Goal: Transaction & Acquisition: Subscribe to service/newsletter

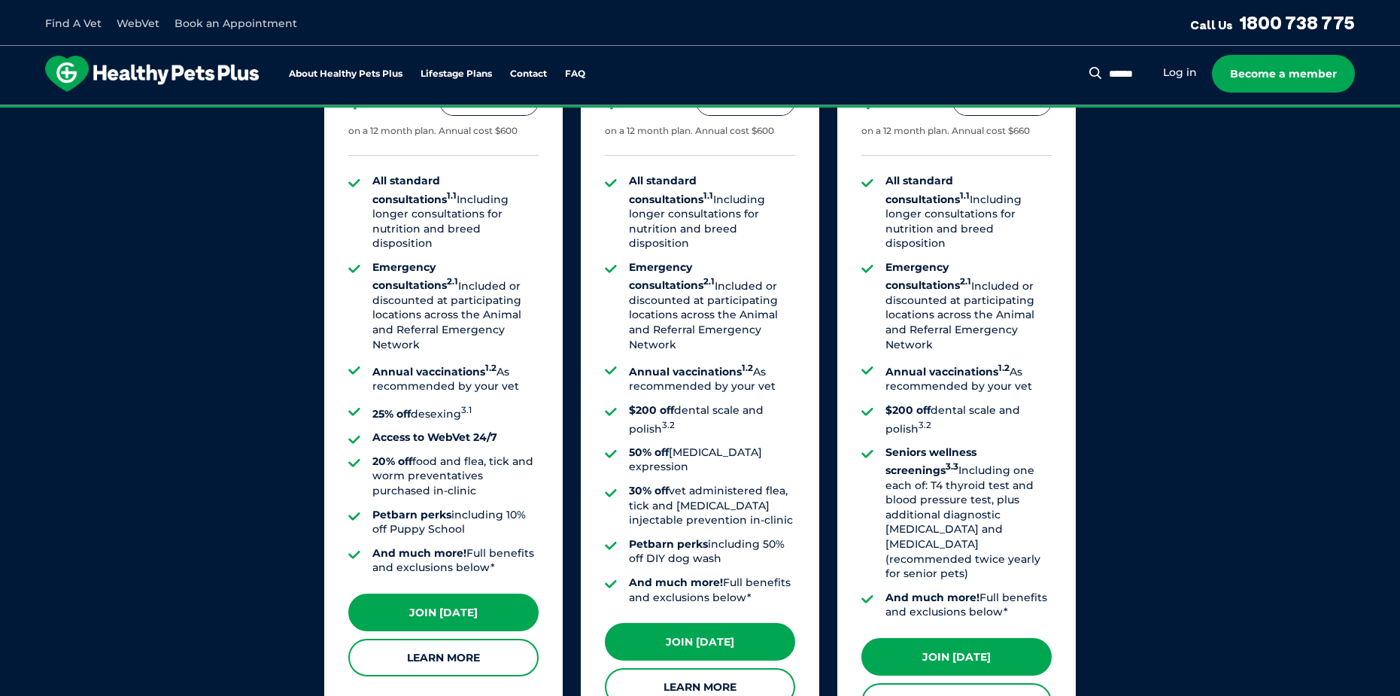
scroll to position [1354, 0]
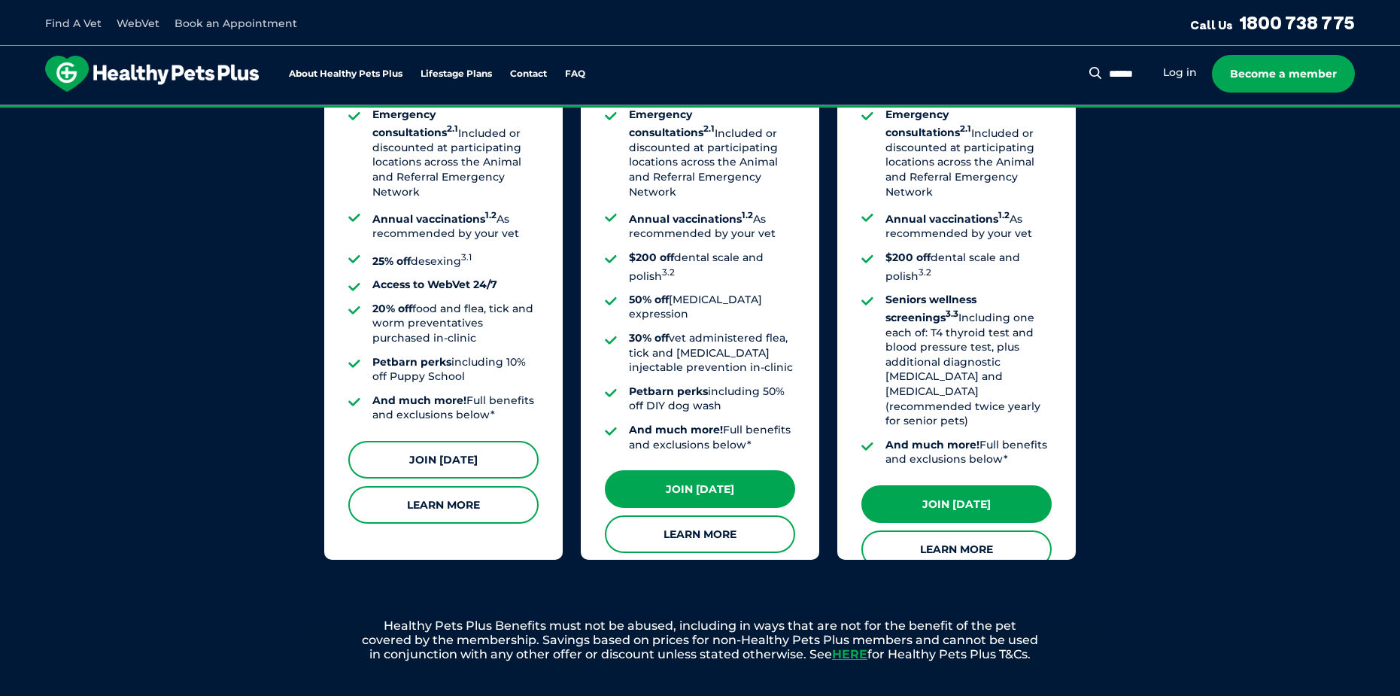
click at [461, 450] on link "Join Today" at bounding box center [443, 460] width 190 height 38
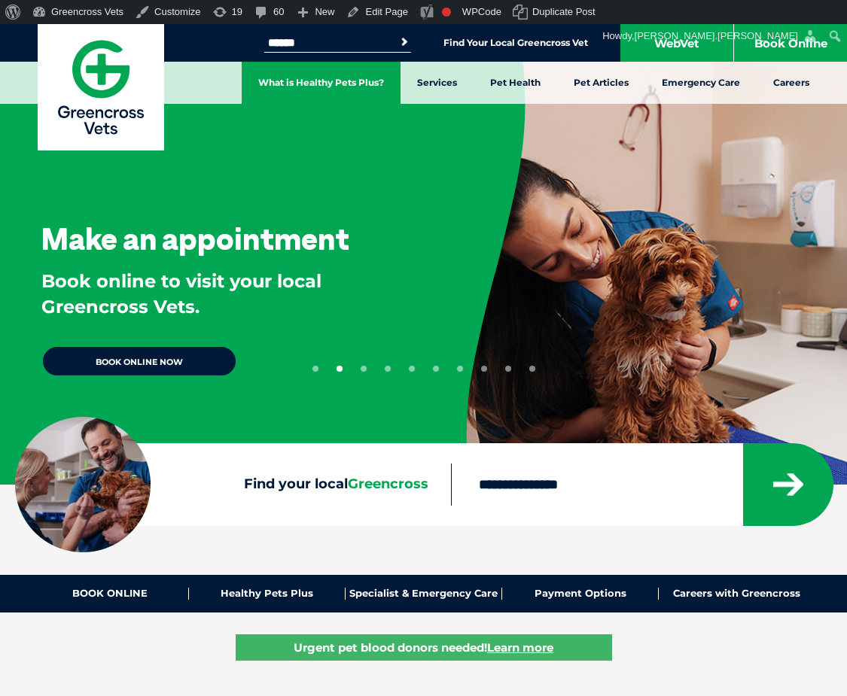
click at [345, 81] on link "What is Healthy Pets Plus?" at bounding box center [321, 83] width 159 height 42
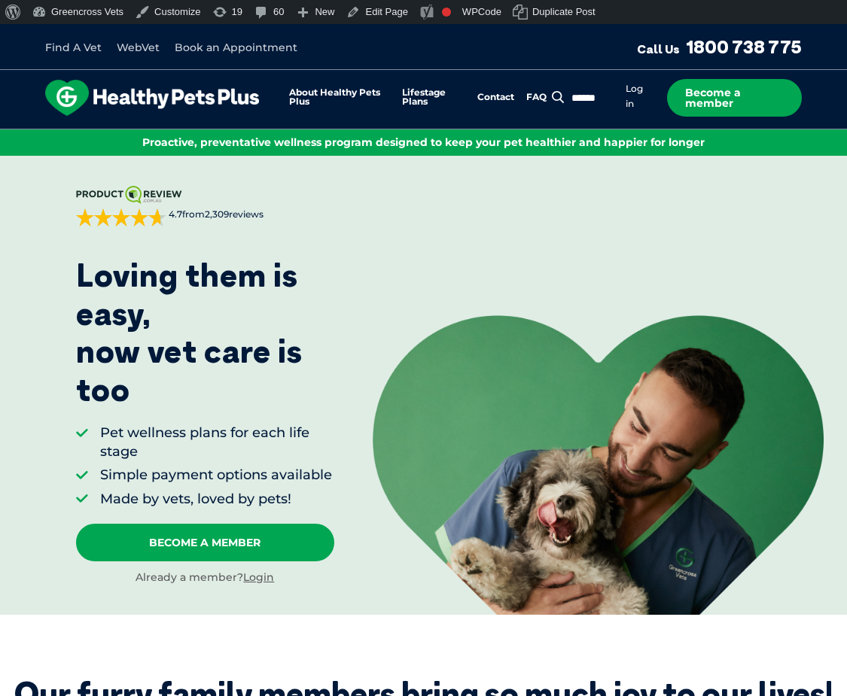
click at [701, 175] on div "ProductReview.com.au 4.7 from 2,309 reviews Sorted by best reviews Allison P. o…" at bounding box center [423, 385] width 847 height 459
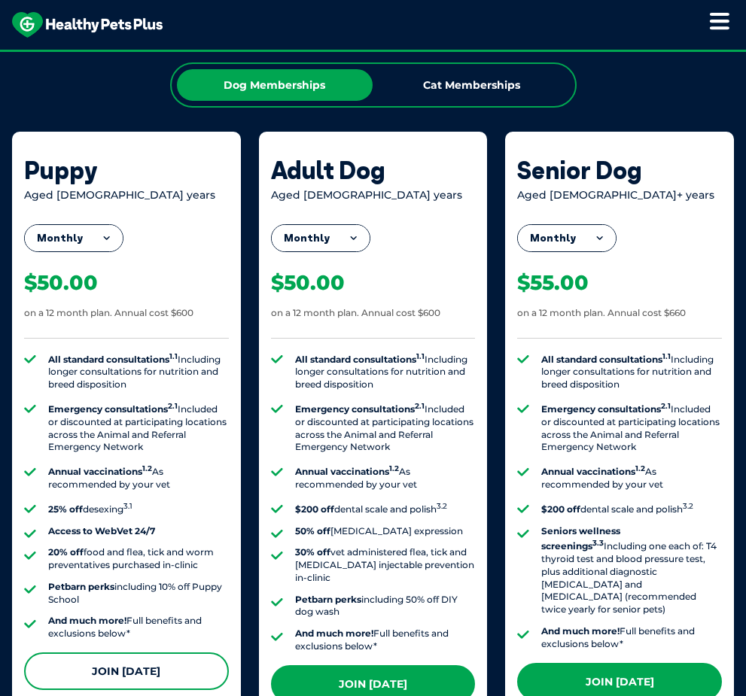
scroll to position [1505, 0]
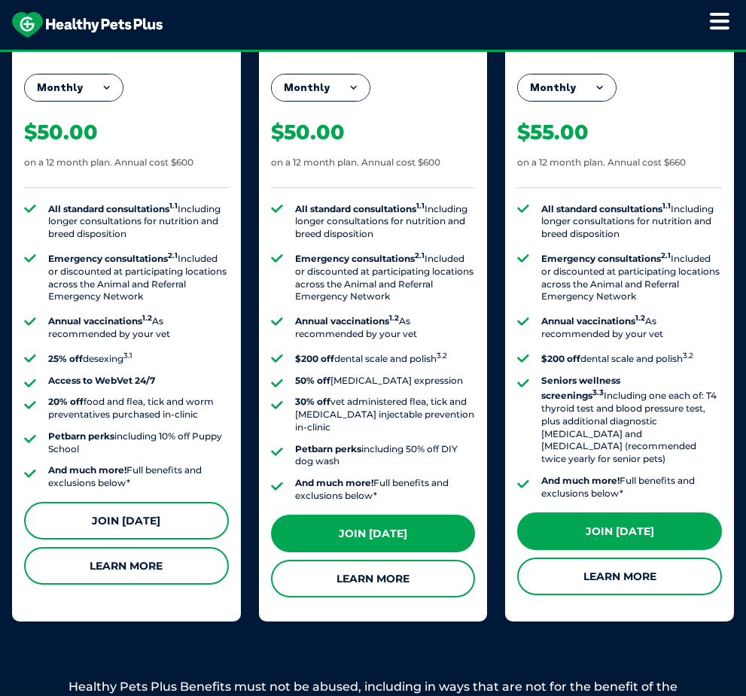
click at [163, 527] on link "Join Today" at bounding box center [126, 521] width 205 height 38
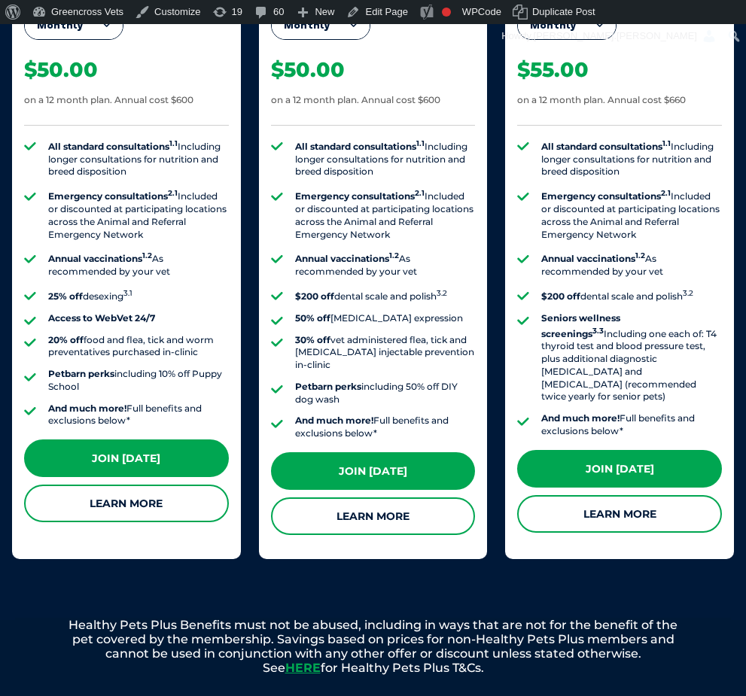
scroll to position [1505, 0]
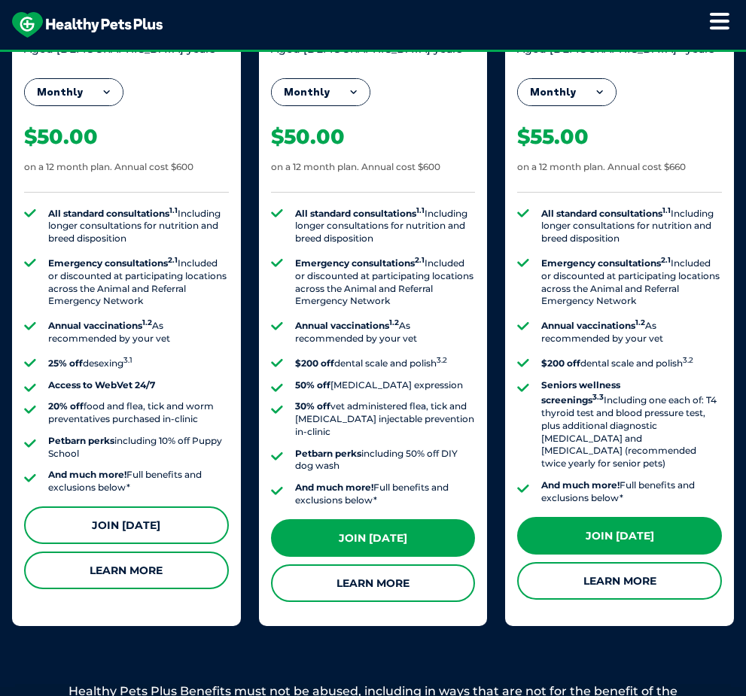
click at [141, 518] on link "Join Today" at bounding box center [126, 525] width 205 height 38
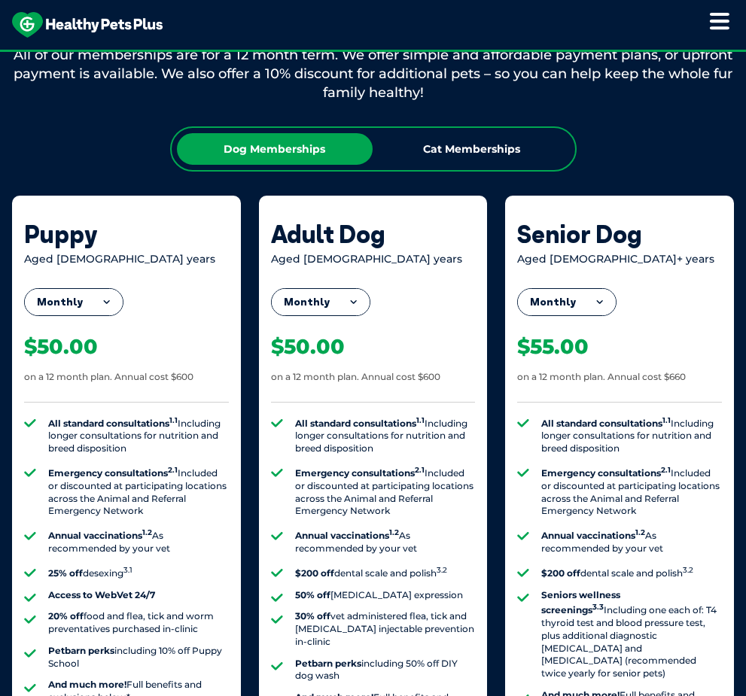
scroll to position [1129, 0]
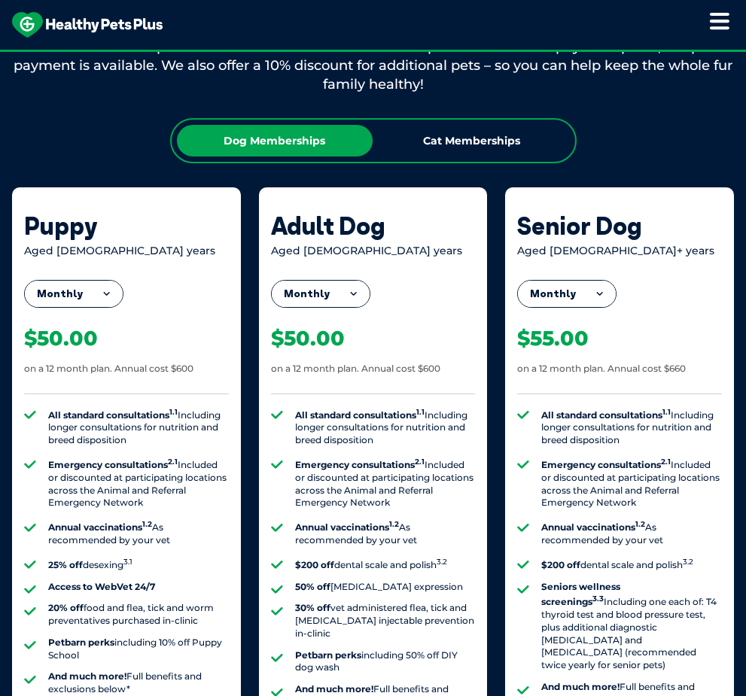
scroll to position [1830, 0]
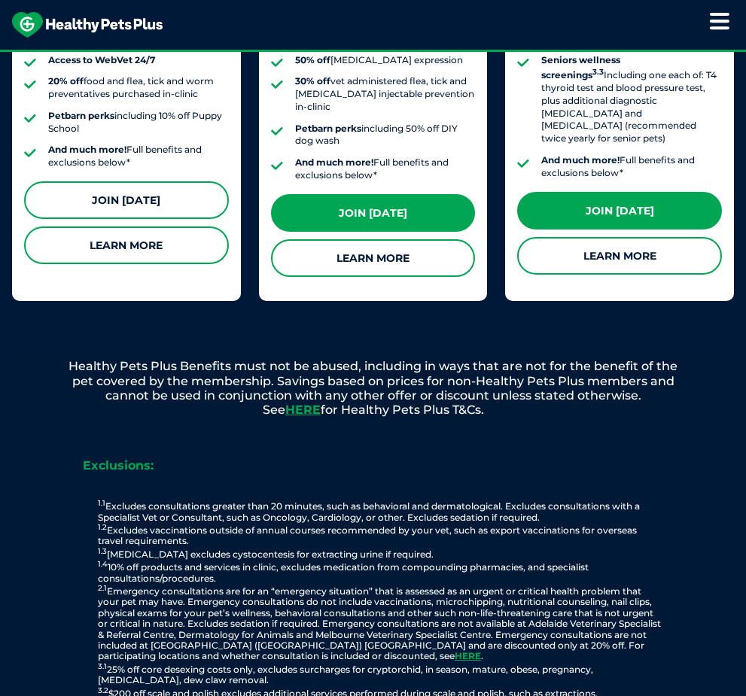
click at [135, 190] on link "Join Today" at bounding box center [126, 200] width 205 height 38
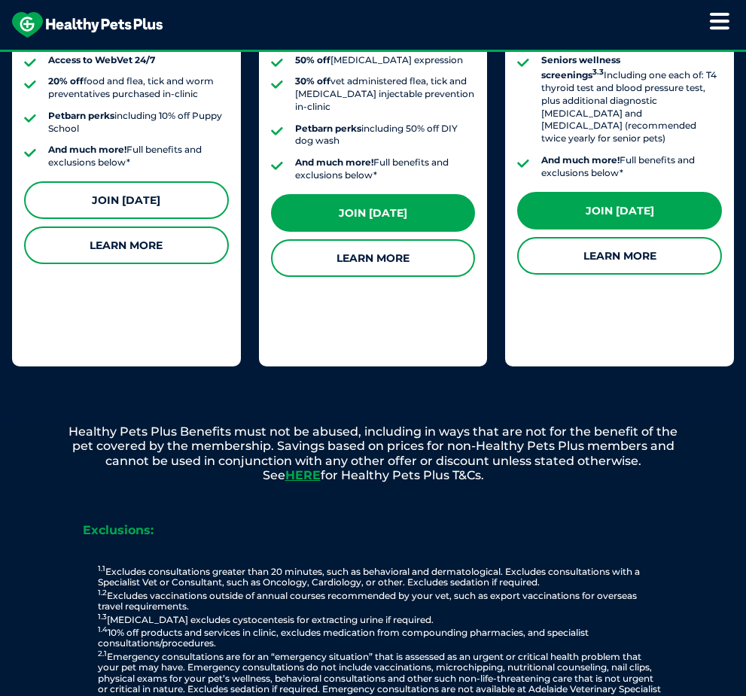
scroll to position [2142, 0]
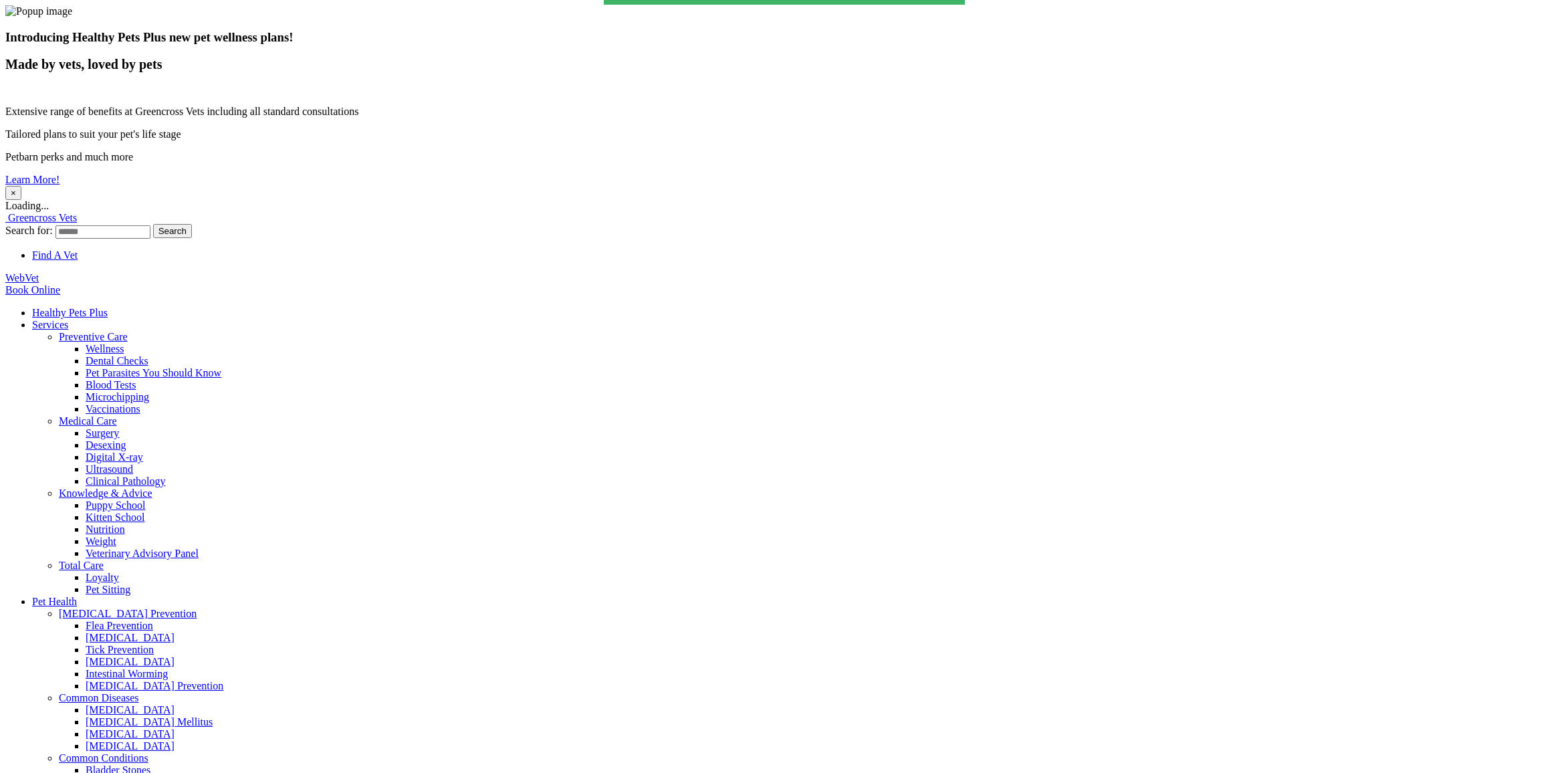
click at [21, 186] on button "×" at bounding box center [13, 193] width 16 height 14
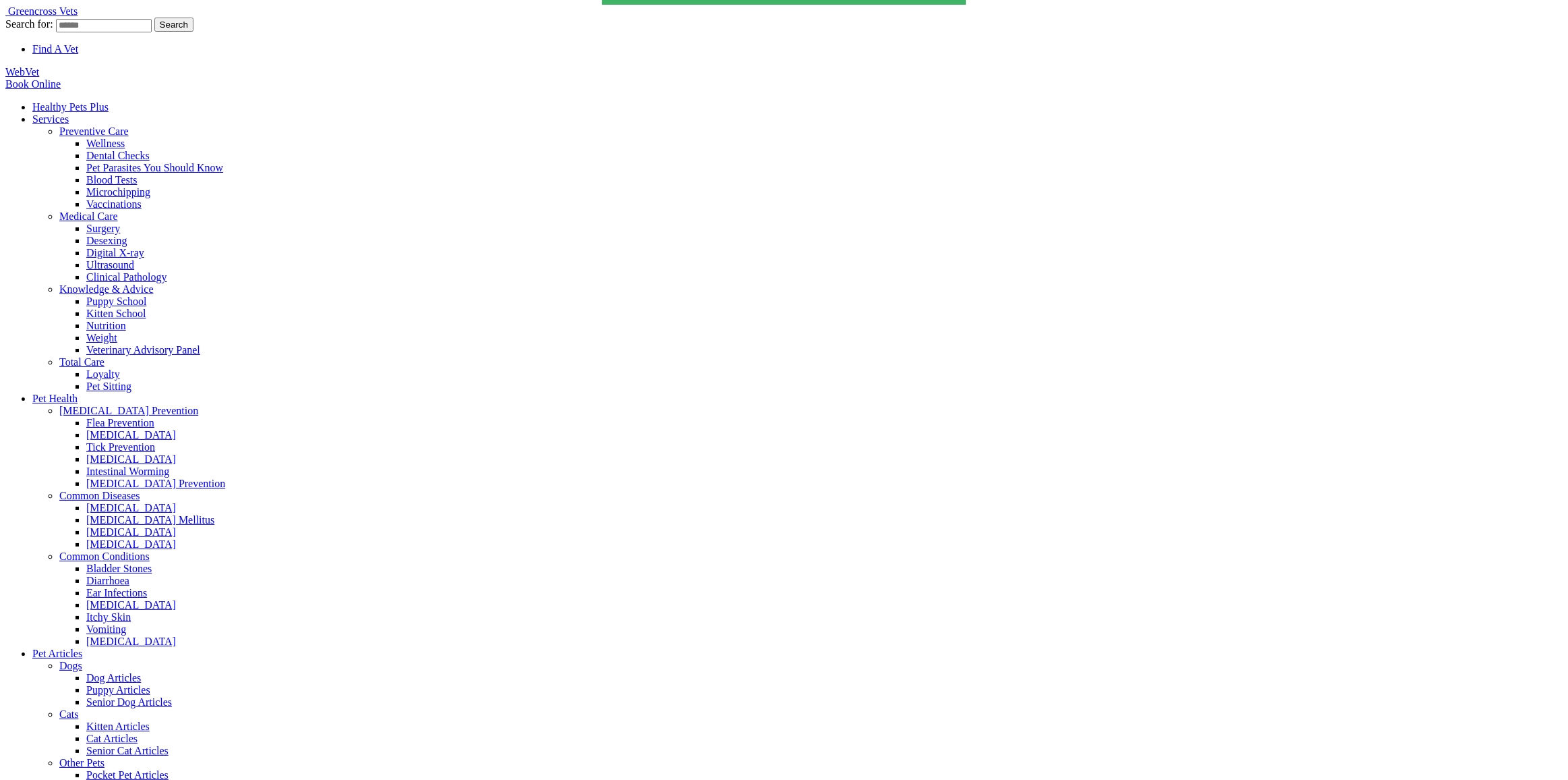
click at [108, 101] on link "Healthy Pets Plus" at bounding box center [70, 107] width 76 height 12
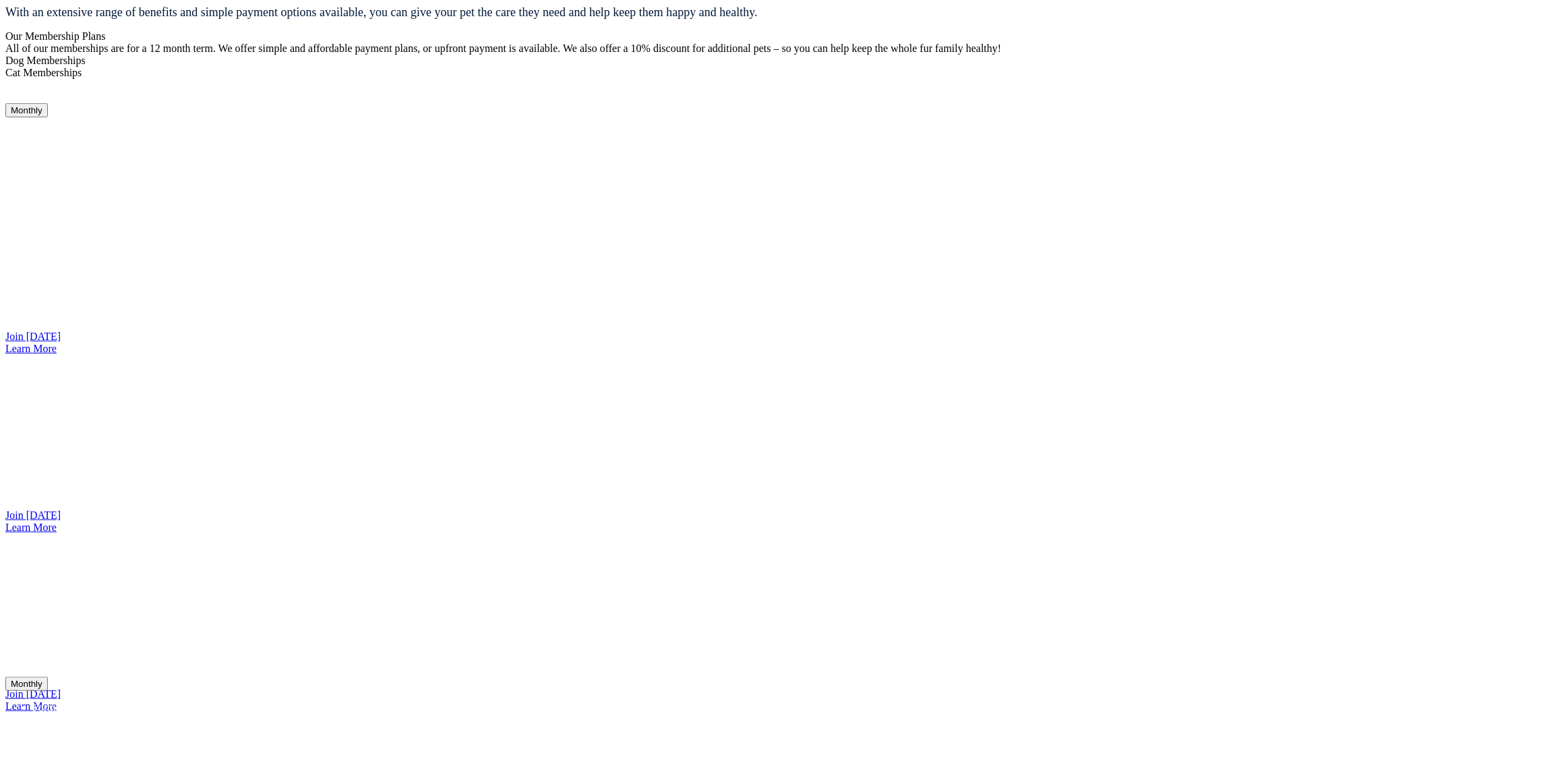
scroll to position [1104, 0]
click at [61, 518] on link "Join [DATE]" at bounding box center [33, 514] width 56 height 12
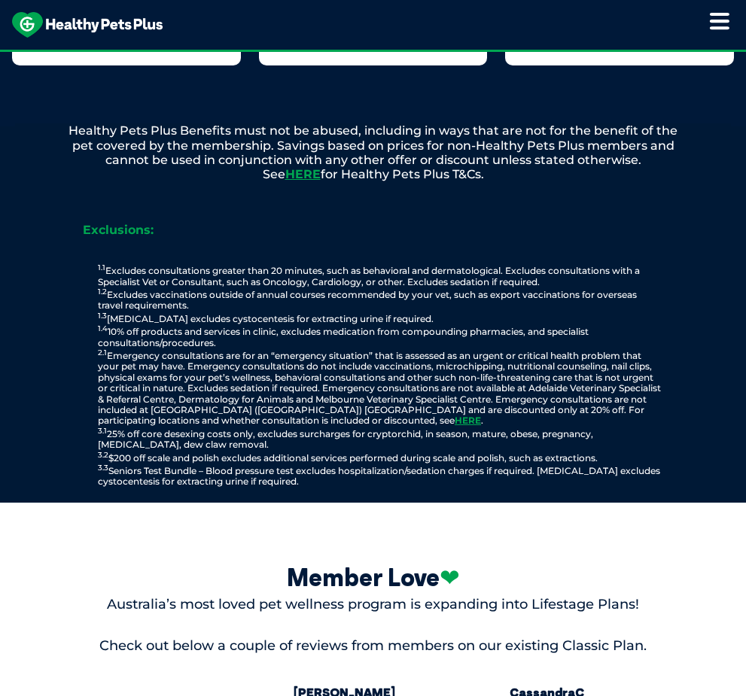
scroll to position [1834, 0]
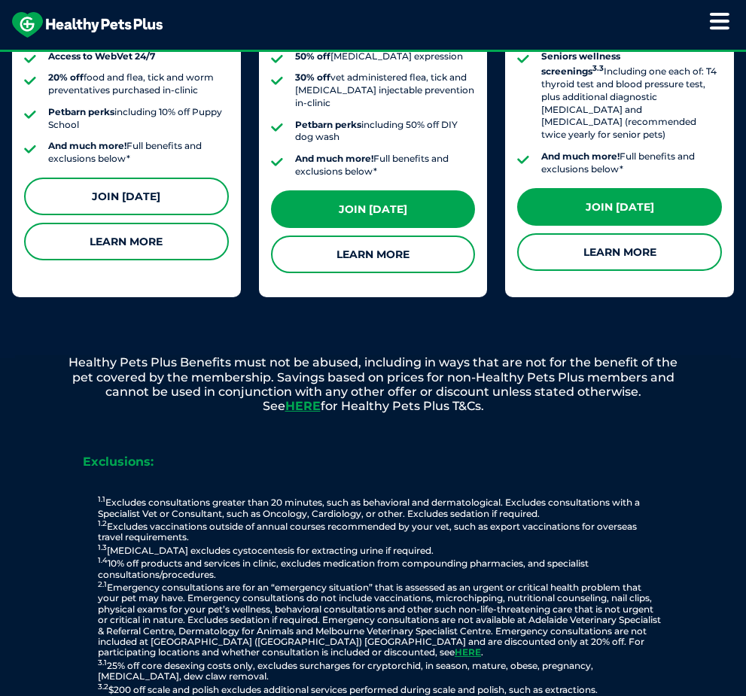
click at [139, 185] on link "Join [DATE]" at bounding box center [126, 197] width 205 height 38
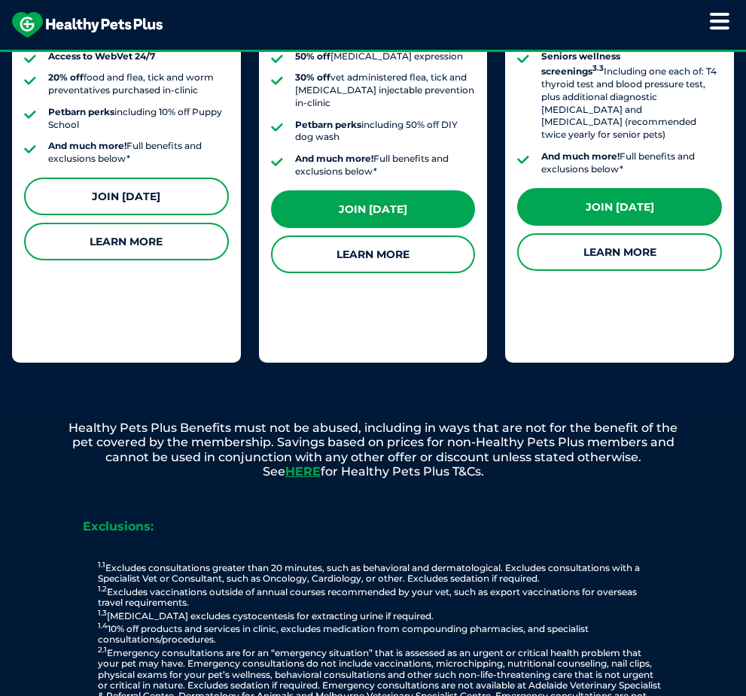
scroll to position [2146, 0]
